Goal: Task Accomplishment & Management: Manage account settings

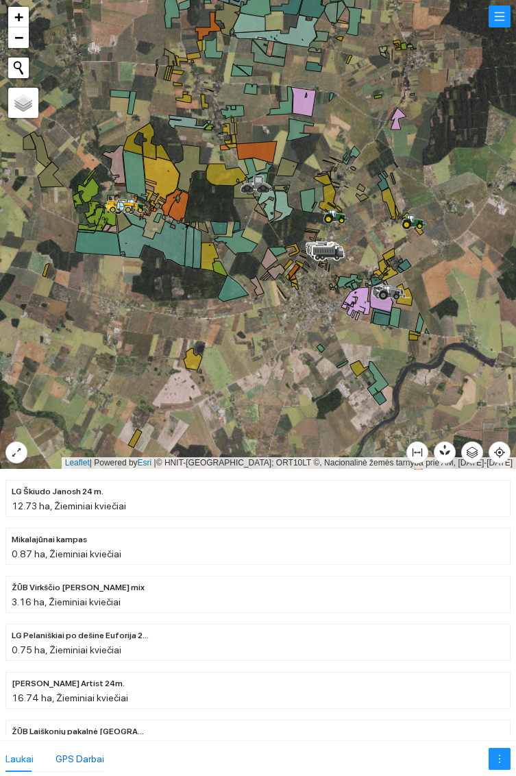
click at [69, 761] on div "GPS Darbai" at bounding box center [80, 758] width 49 height 15
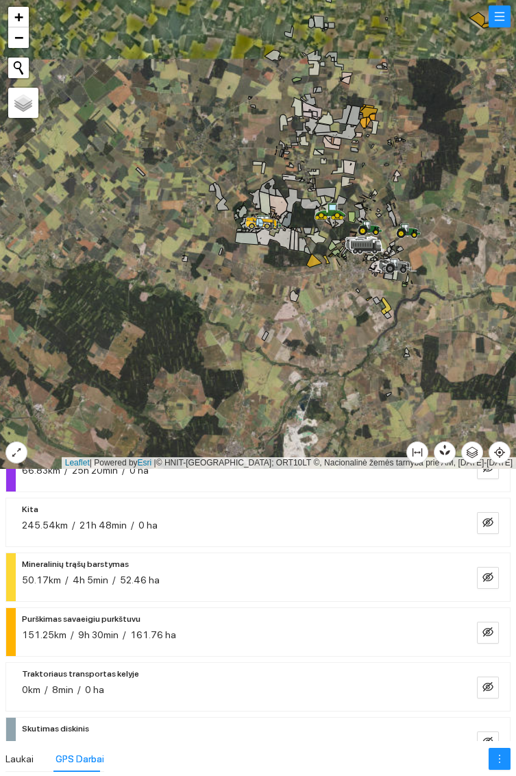
scroll to position [57, 0]
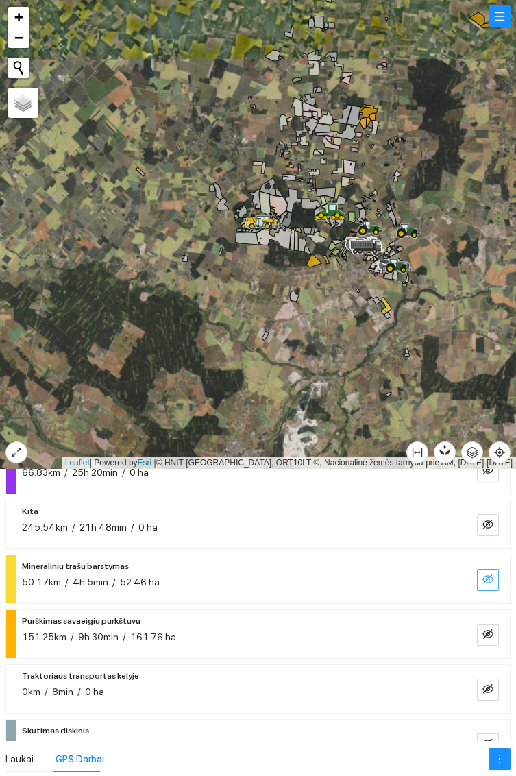
click at [487, 571] on button "button" at bounding box center [488, 580] width 22 height 22
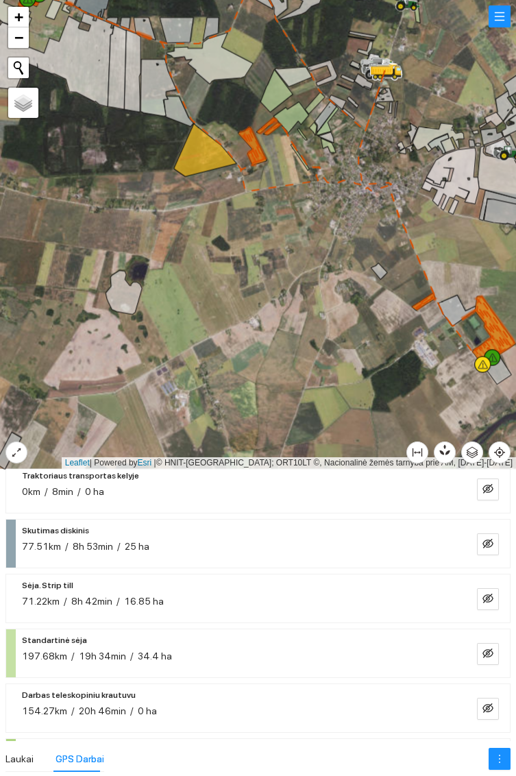
scroll to position [258, 0]
click at [489, 600] on icon "eye-invisible" at bounding box center [487, 597] width 11 height 11
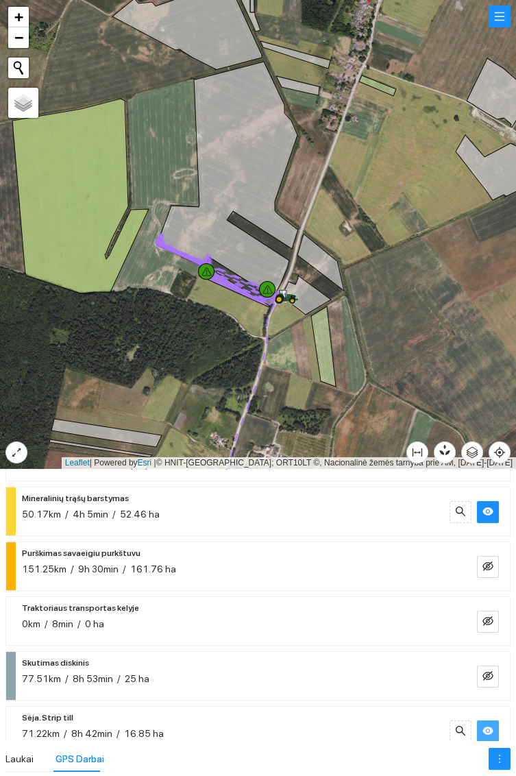
scroll to position [124, 0]
click at [492, 567] on icon "eye-invisible" at bounding box center [487, 567] width 11 height 10
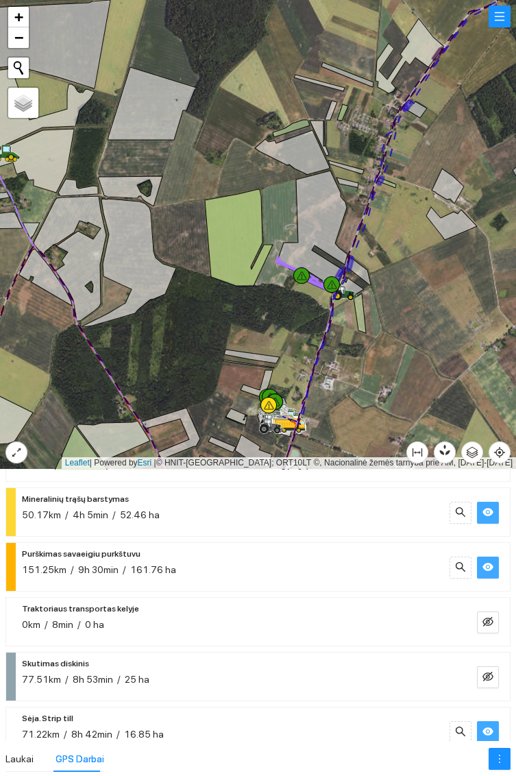
click at [490, 507] on icon "eye" at bounding box center [487, 511] width 11 height 11
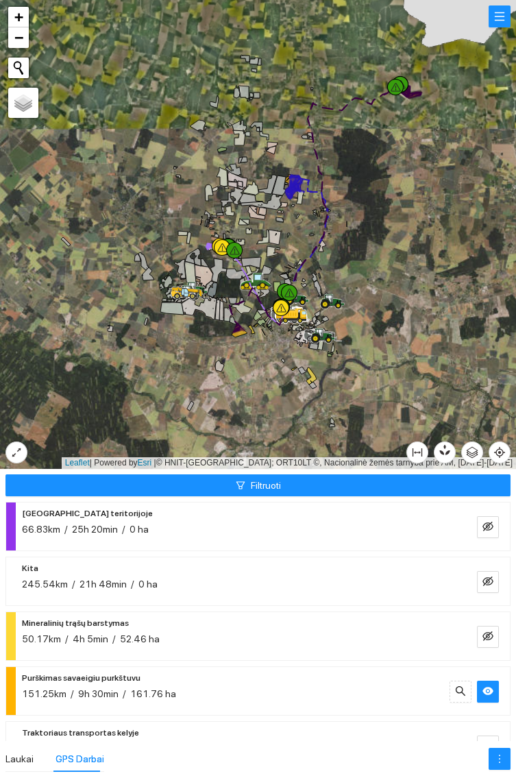
scroll to position [409, 0]
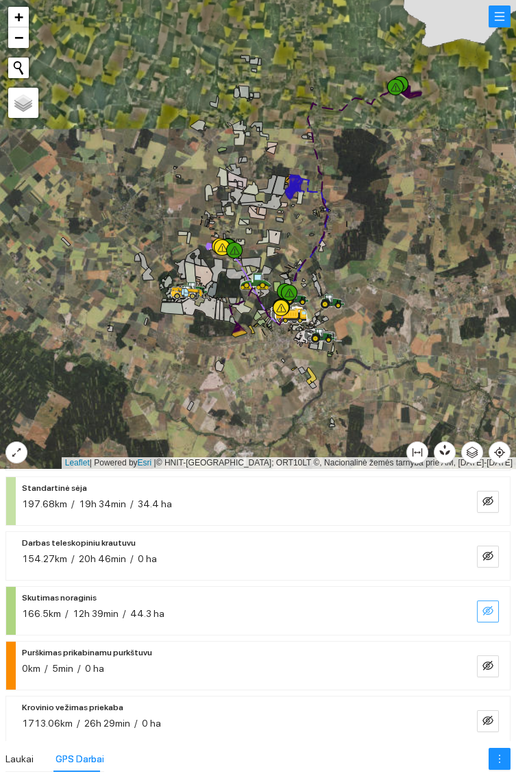
click at [488, 610] on icon "eye-invisible" at bounding box center [487, 610] width 11 height 11
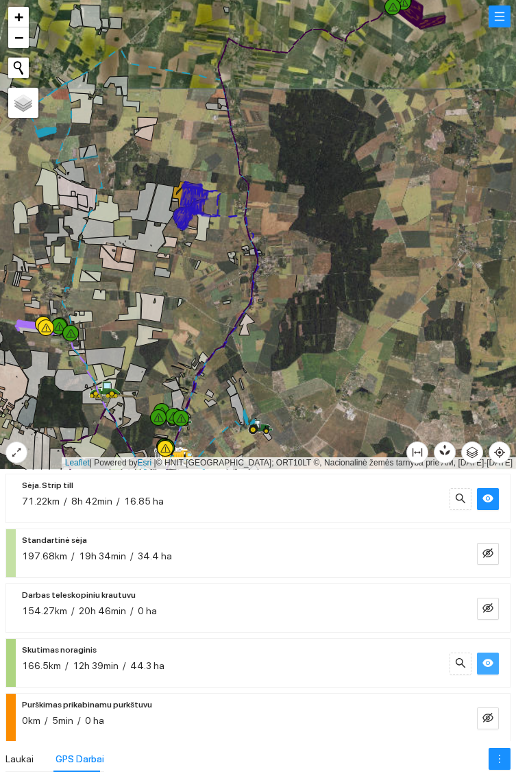
scroll to position [423, 0]
